Goal: Find contact information: Find contact information

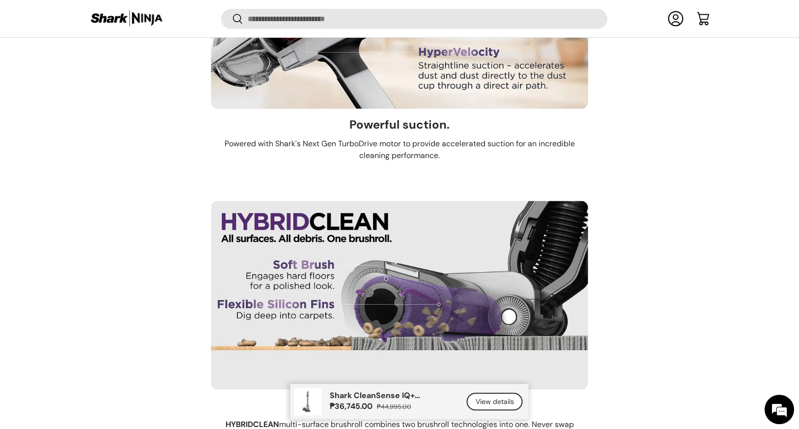
scroll to position [4113, 0]
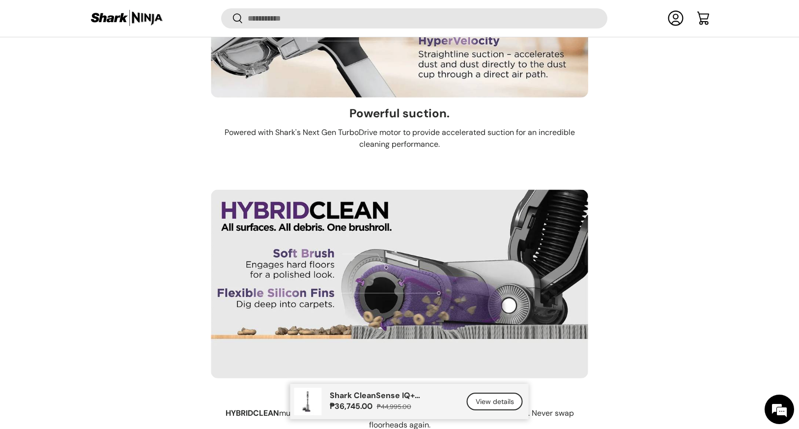
click at [478, 399] on link "View details" at bounding box center [495, 402] width 56 height 18
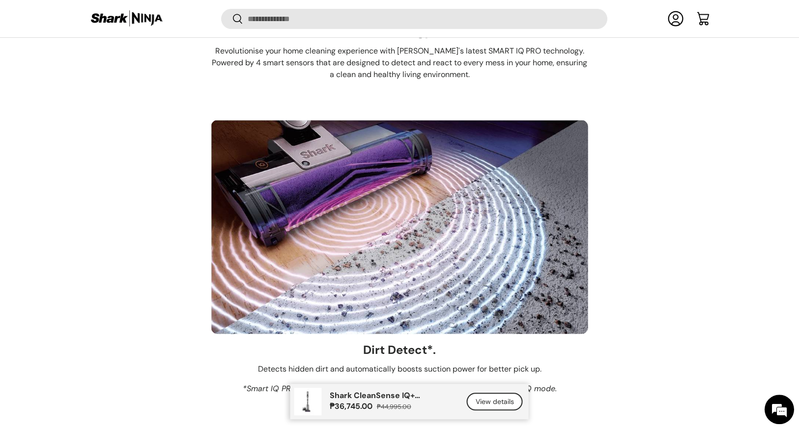
scroll to position [1462, 0]
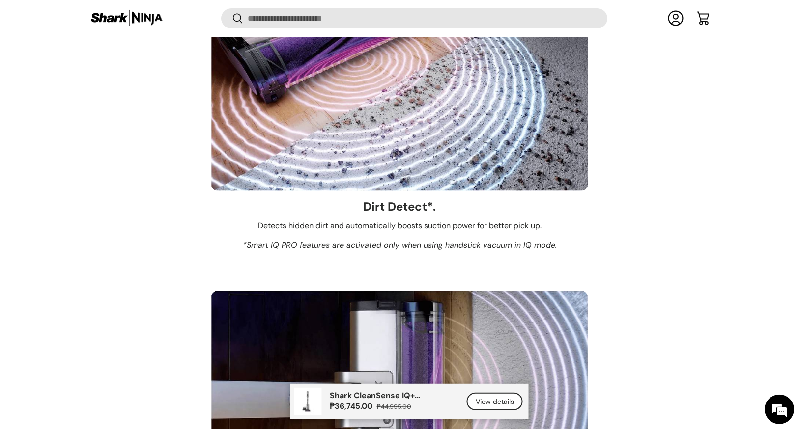
click at [490, 398] on link "View details" at bounding box center [495, 402] width 56 height 18
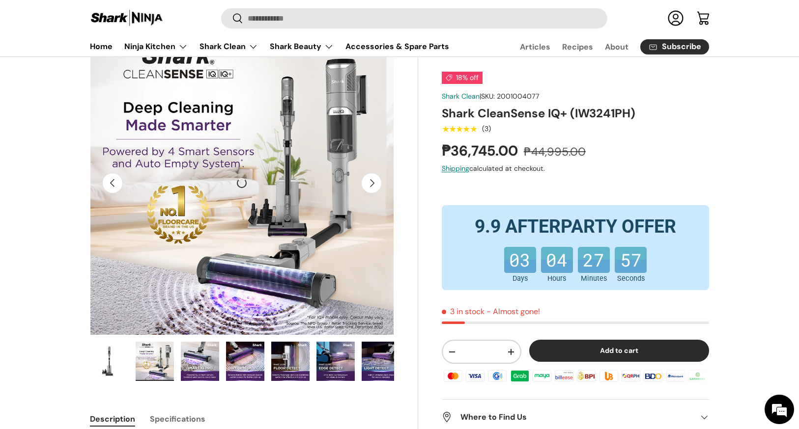
scroll to position [0, 0]
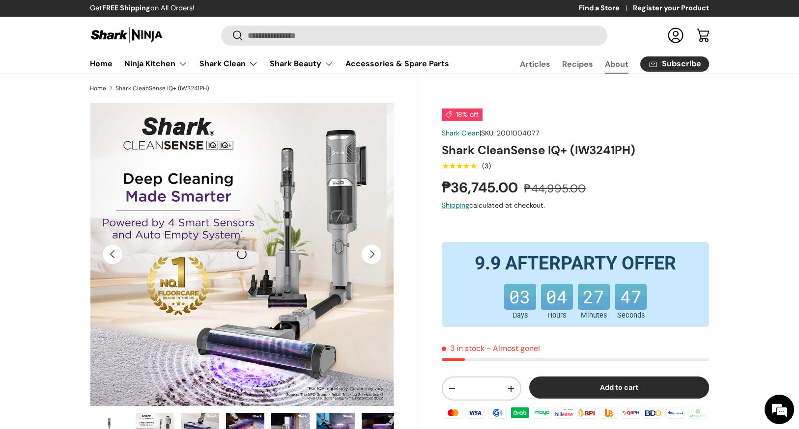
click at [614, 65] on link "About" at bounding box center [617, 64] width 24 height 19
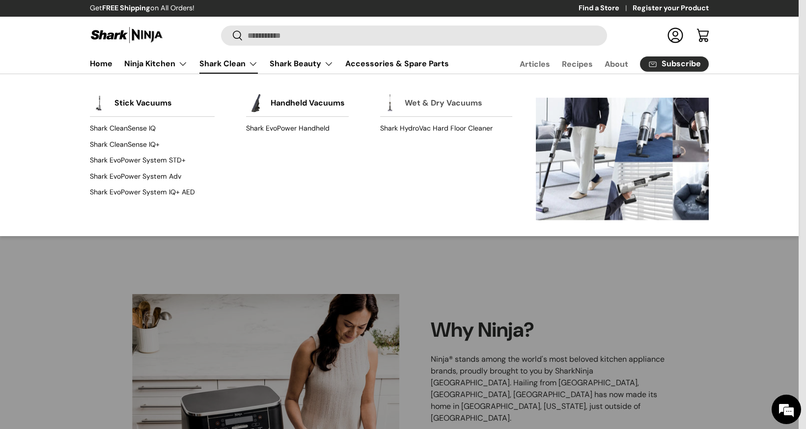
click at [464, 106] on link "Wet & Dry Vacuums" at bounding box center [444, 103] width 78 height 22
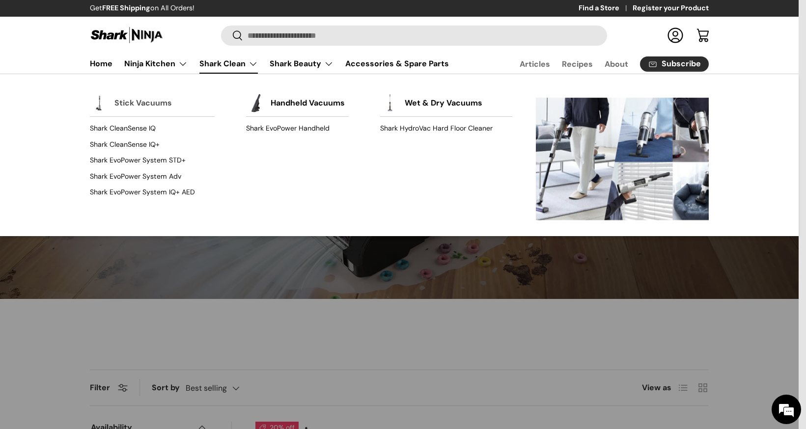
click at [156, 106] on link "Stick Vacuums" at bounding box center [142, 103] width 57 height 22
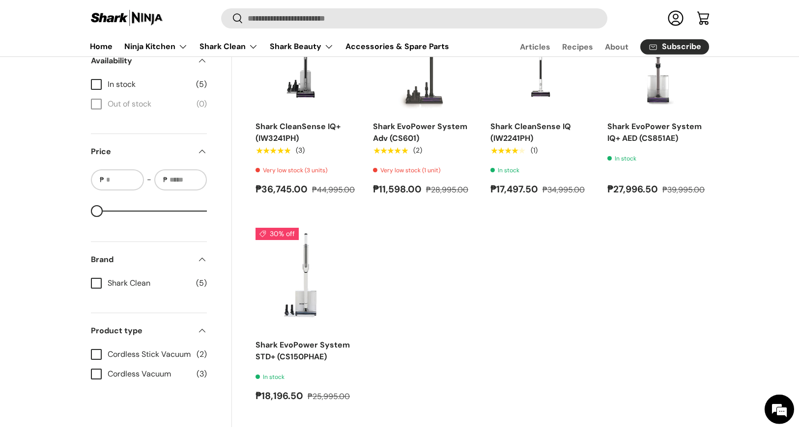
scroll to position [301, 0]
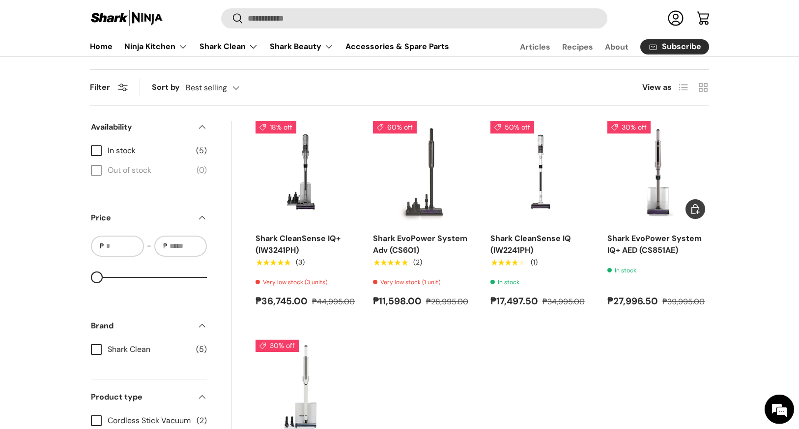
click at [0, 0] on img "Shark EvoPower System IQ+ AED (CS851AE)" at bounding box center [0, 0] width 0 height 0
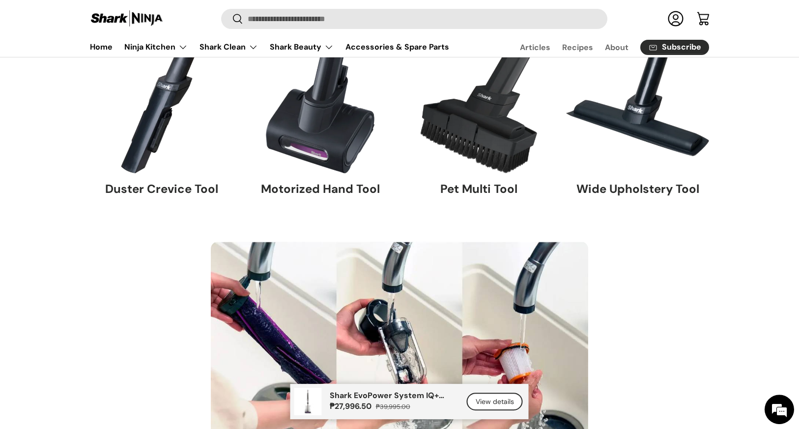
scroll to position [6010, 0]
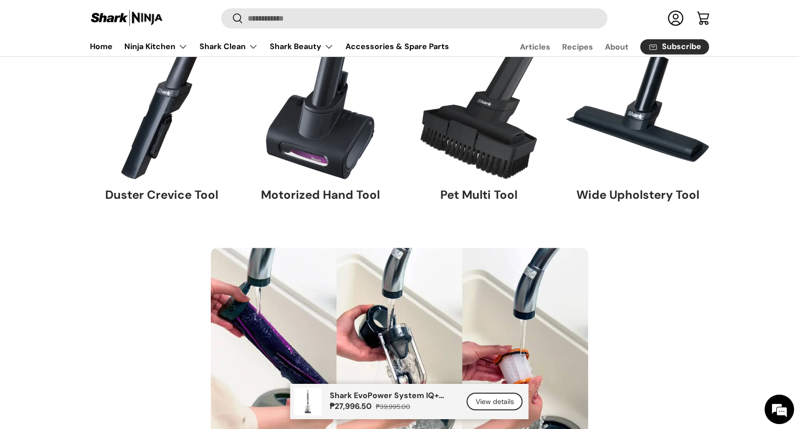
click at [491, 401] on link "View details" at bounding box center [495, 402] width 56 height 18
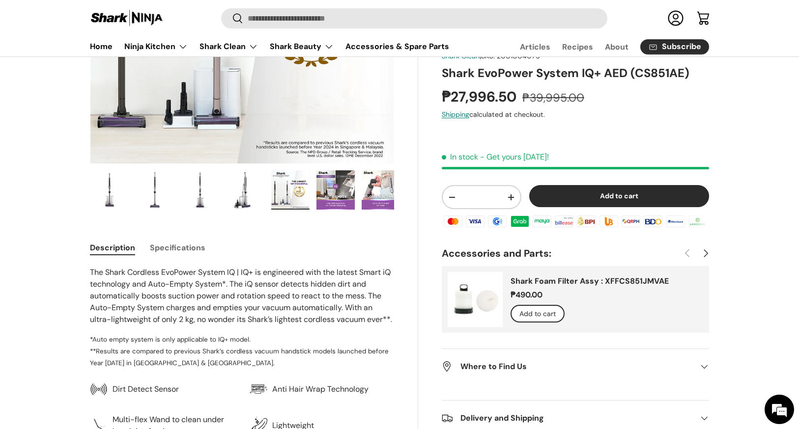
scroll to position [345, 0]
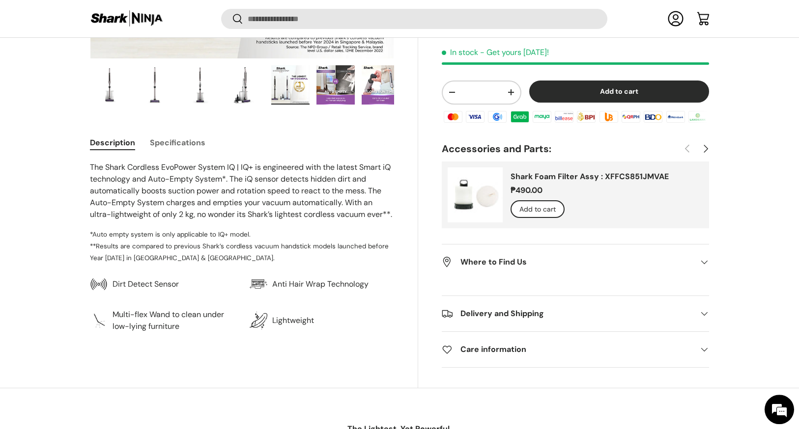
click at [479, 265] on h2 "Where to Find Us" at bounding box center [568, 262] width 252 height 12
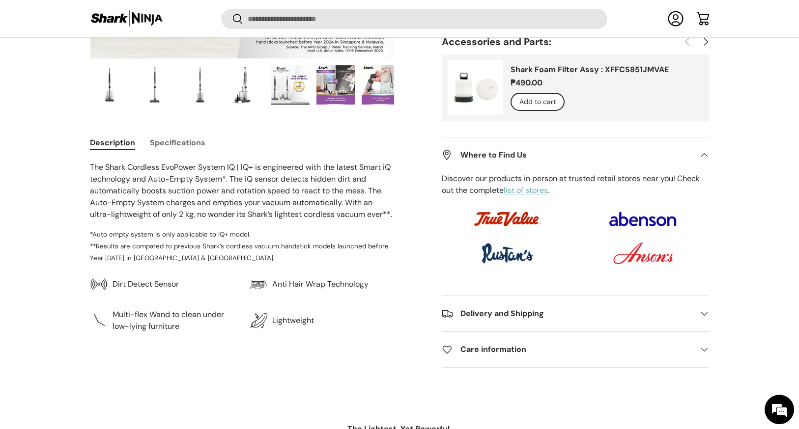
click at [526, 188] on link "list of stores" at bounding box center [525, 190] width 44 height 10
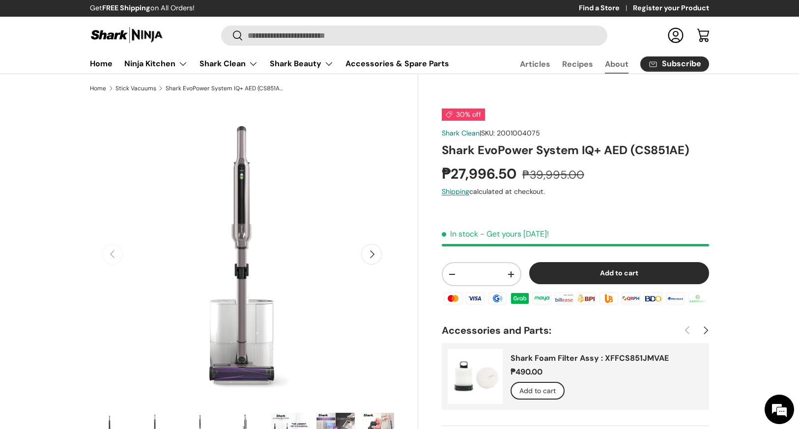
click at [612, 63] on link "About" at bounding box center [617, 64] width 24 height 19
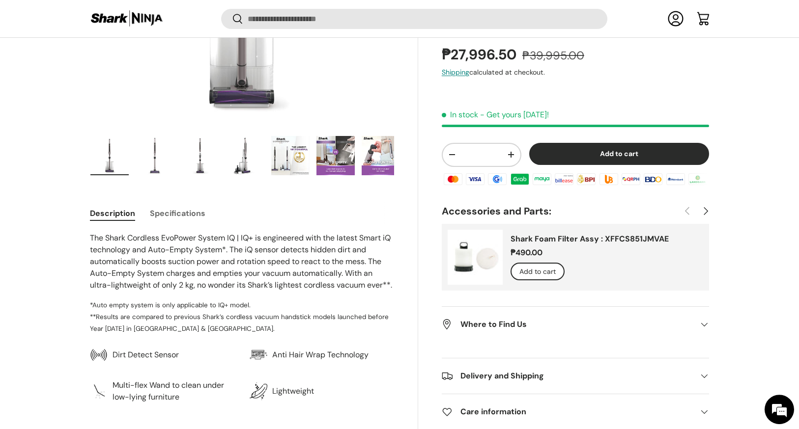
scroll to position [278, 0]
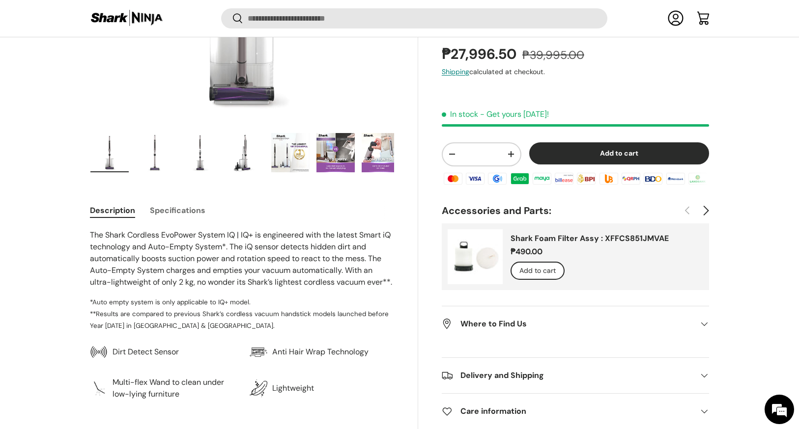
click at [708, 209] on button "Next" at bounding box center [705, 211] width 18 height 18
click at [705, 209] on button "Next" at bounding box center [705, 211] width 18 height 18
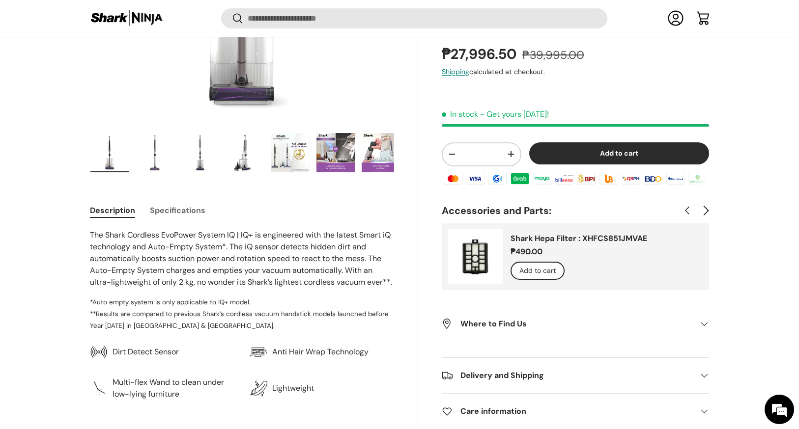
click at [705, 209] on button "Next" at bounding box center [705, 211] width 18 height 18
click at [684, 210] on button "Previous" at bounding box center [687, 211] width 18 height 18
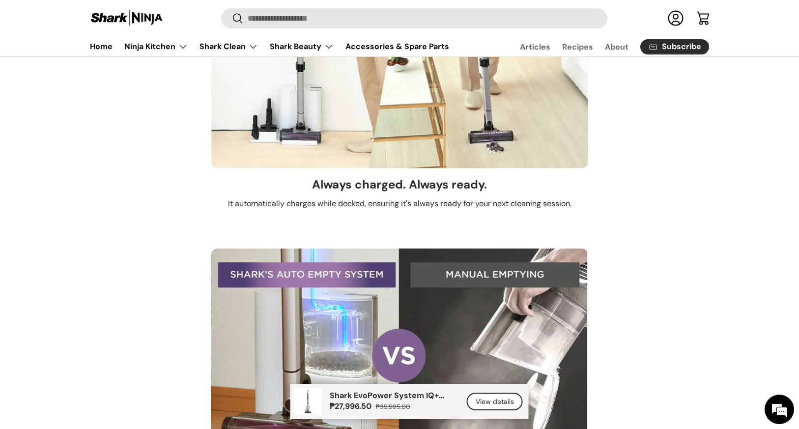
scroll to position [2315, 0]
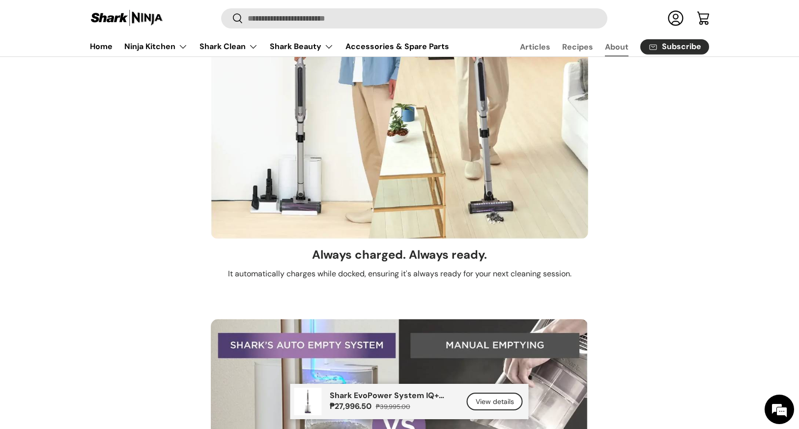
click at [616, 45] on link "About" at bounding box center [617, 46] width 24 height 19
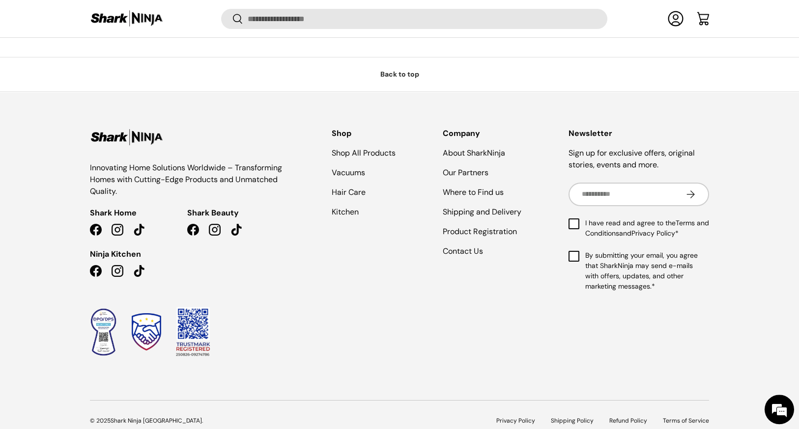
scroll to position [922, 0]
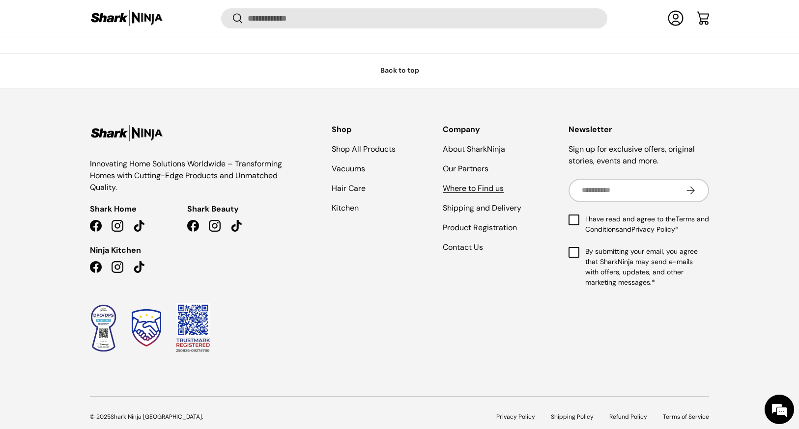
click at [476, 183] on link "Where to Find us" at bounding box center [473, 188] width 61 height 10
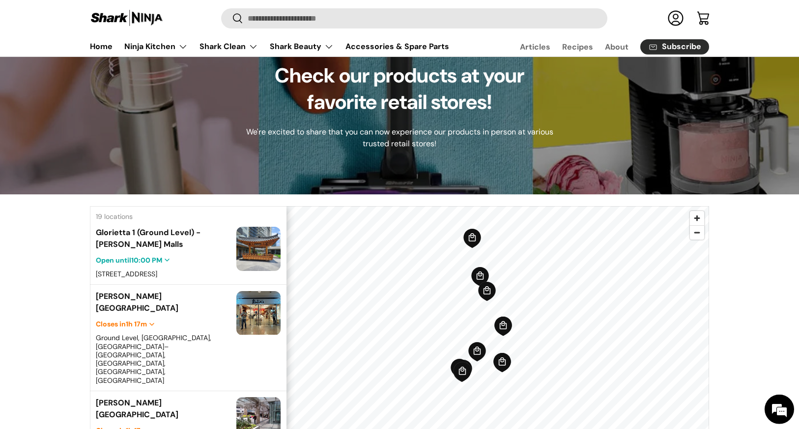
scroll to position [76, 0]
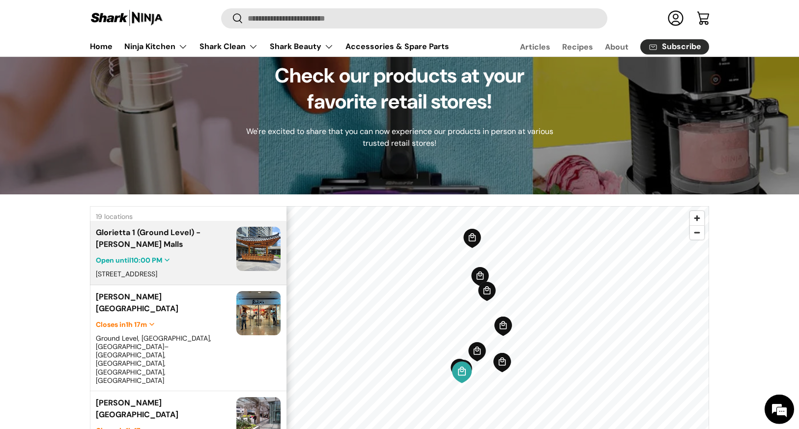
click at [120, 232] on div "Glorietta 1 (Ground Level) - Ayala Malls" at bounding box center [163, 239] width 135 height 24
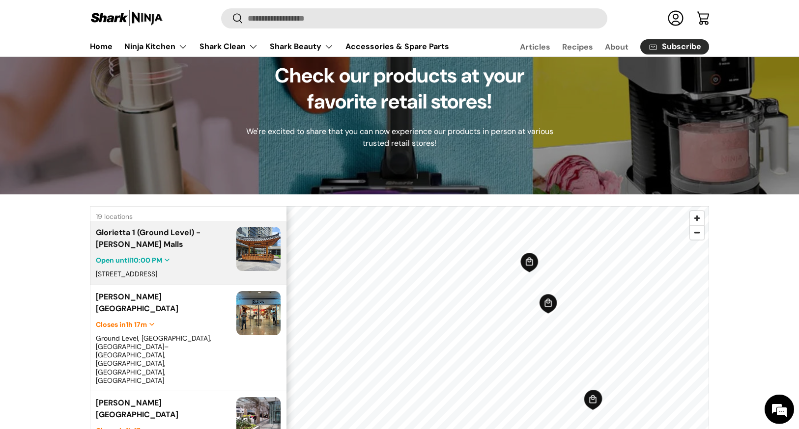
click at [560, 167] on main "Where to find us Check our products at your favorite retail stores! We're excit…" at bounding box center [399, 322] width 799 height 649
click at [538, 350] on icon "Map marker" at bounding box center [541, 351] width 19 height 21
click at [249, 248] on img at bounding box center [258, 249] width 47 height 47
click at [112, 232] on div "Glorietta 1 (Ground Level) - Ayala Malls" at bounding box center [163, 239] width 135 height 24
click at [121, 262] on span "Open until 10:00 PM" at bounding box center [129, 260] width 66 height 9
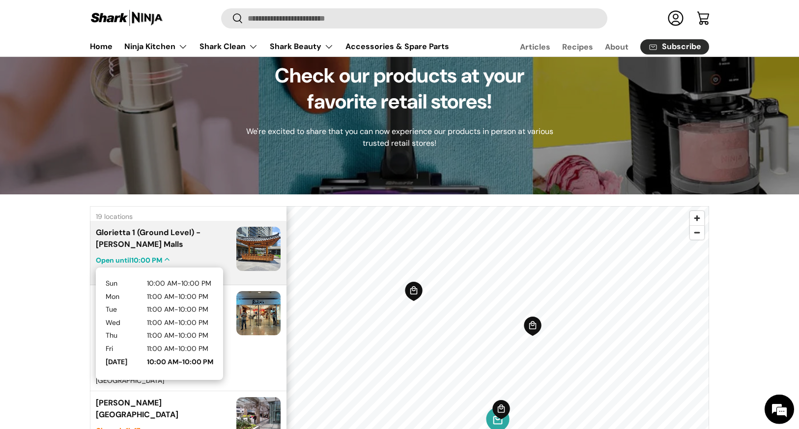
click at [13, 262] on div "19 locations Glorietta 1 (Ground Level) - Ayala Malls Open until 10:00 PM 205 H…" at bounding box center [399, 421] width 799 height 453
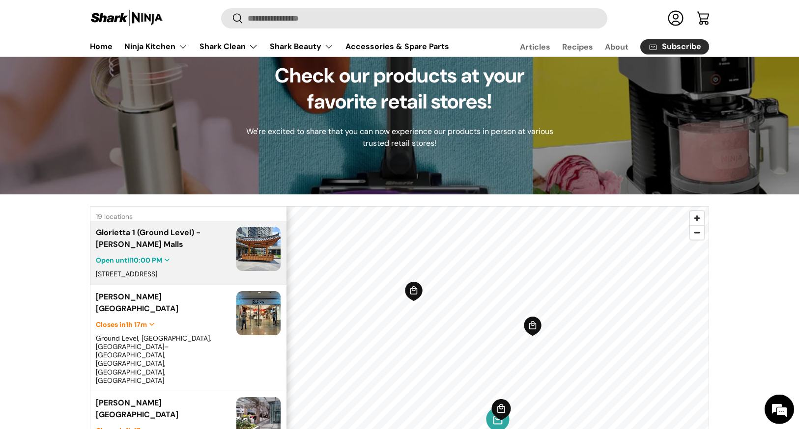
click at [499, 413] on icon "Map marker" at bounding box center [500, 409] width 19 height 21
click at [501, 410] on icon "Map marker" at bounding box center [497, 421] width 23 height 26
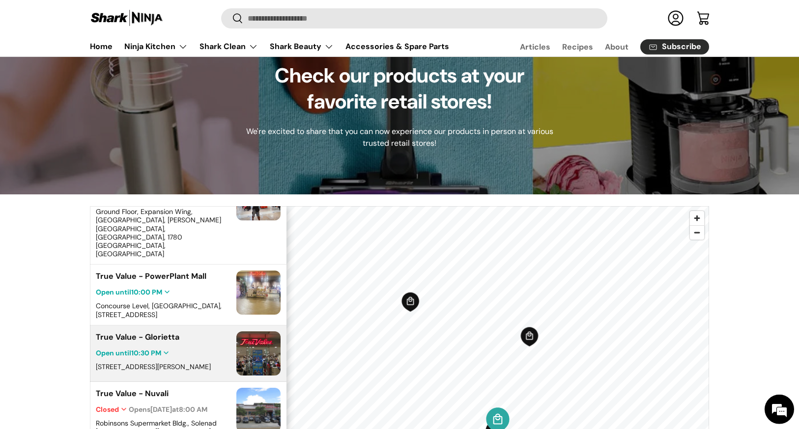
click at [501, 410] on icon "Map marker" at bounding box center [497, 421] width 23 height 26
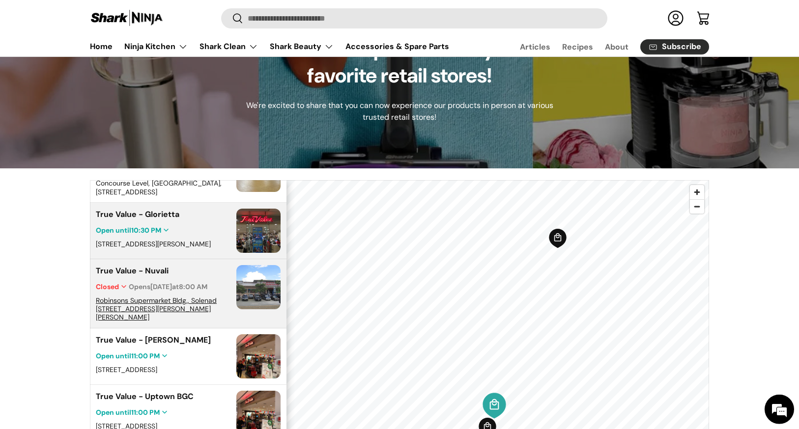
scroll to position [95, 0]
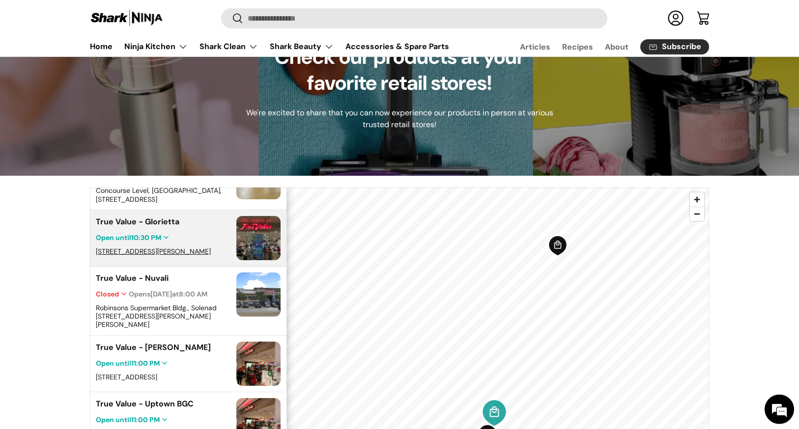
click at [139, 247] on span "3rd Level, Glorietta 1, Ayala Center, Makati, 1226 Metro Manila, Philippines" at bounding box center [153, 251] width 115 height 9
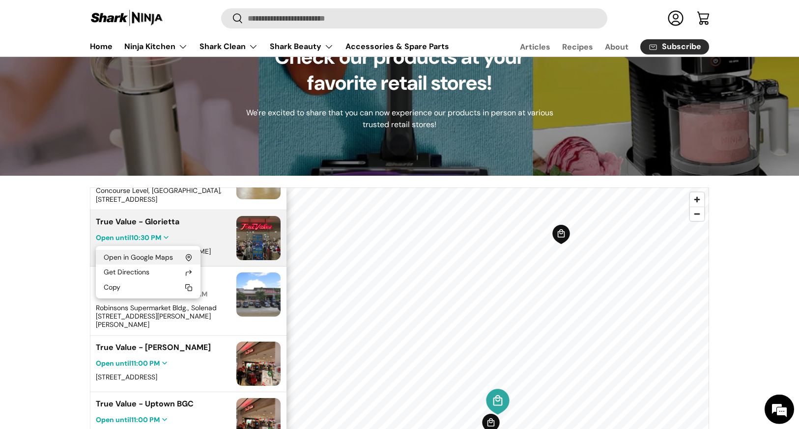
click at [142, 256] on div "Open in Google Maps" at bounding box center [138, 257] width 69 height 9
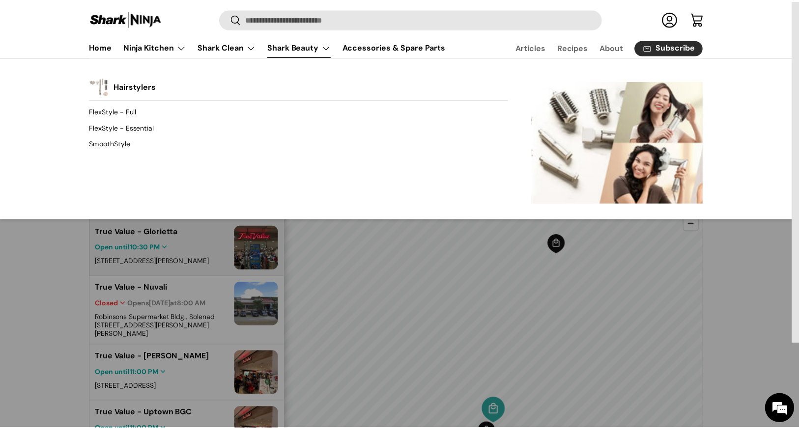
scroll to position [633, 0]
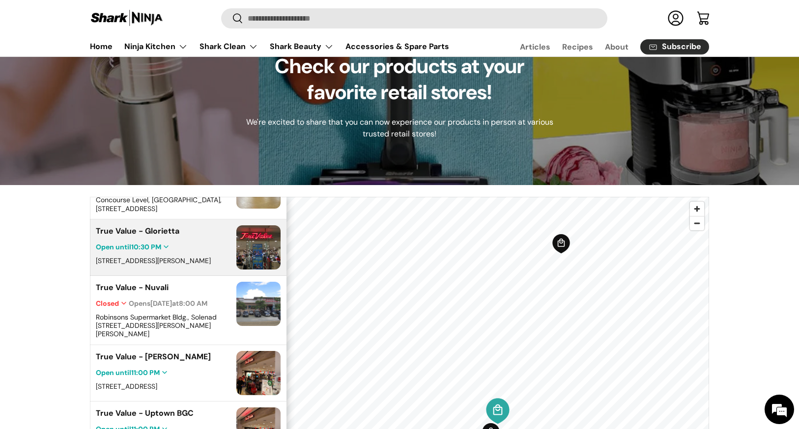
click at [109, 20] on img at bounding box center [127, 18] width 74 height 19
